Goal: Information Seeking & Learning: Learn about a topic

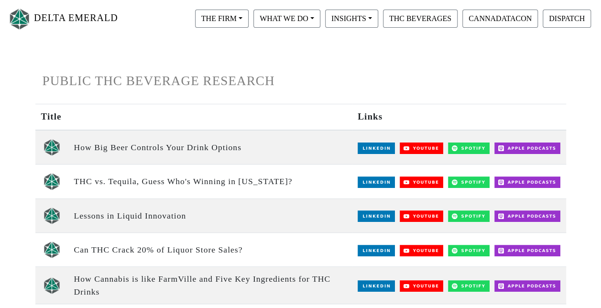
scroll to position [67, 0]
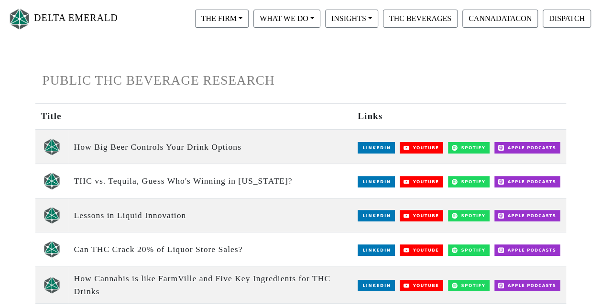
drag, startPoint x: 253, startPoint y: 245, endPoint x: 245, endPoint y: 246, distance: 8.2
click at [253, 245] on td "Can THC Crack 20% of Liquor Store Sales?" at bounding box center [210, 249] width 284 height 34
click at [383, 249] on img at bounding box center [376, 249] width 37 height 11
